Goal: Find specific page/section: Find specific page/section

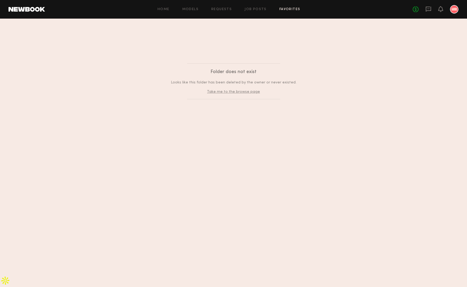
click at [254, 13] on div "Home Models Requests Job Posts Favorites Sign Out No fees up to $5,000" at bounding box center [251, 9] width 413 height 9
click at [254, 8] on link "Job Posts" at bounding box center [255, 9] width 22 height 3
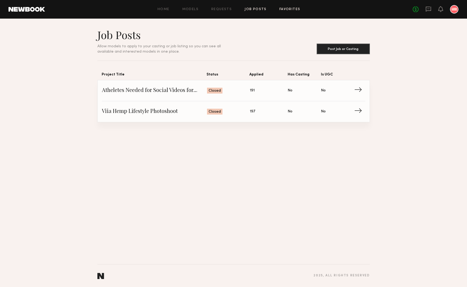
click at [289, 9] on link "Favorites" at bounding box center [289, 9] width 21 height 3
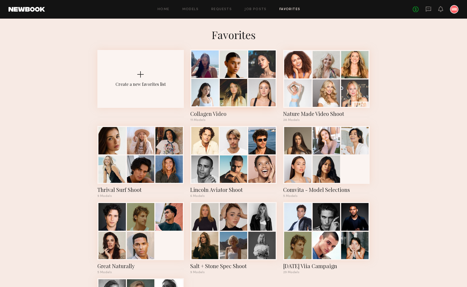
click at [228, 94] on div at bounding box center [233, 92] width 27 height 27
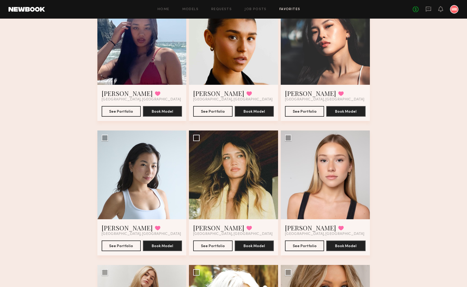
scroll to position [322, 0]
